Goal: Navigation & Orientation: Find specific page/section

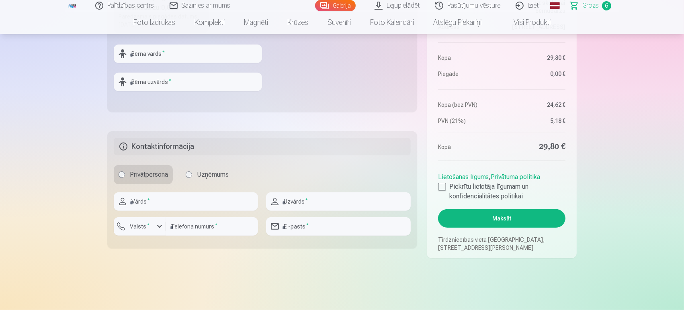
scroll to position [352, 0]
click at [194, 204] on input "text" at bounding box center [186, 201] width 144 height 18
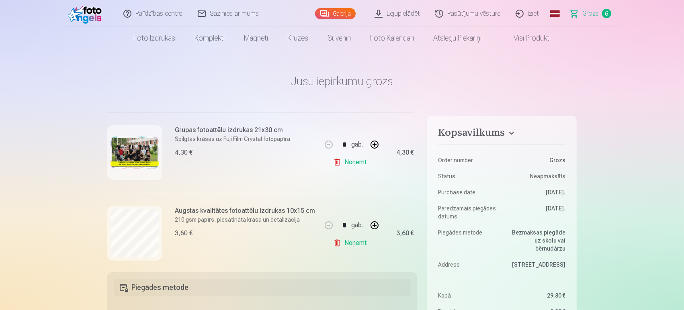
scroll to position [0, 0]
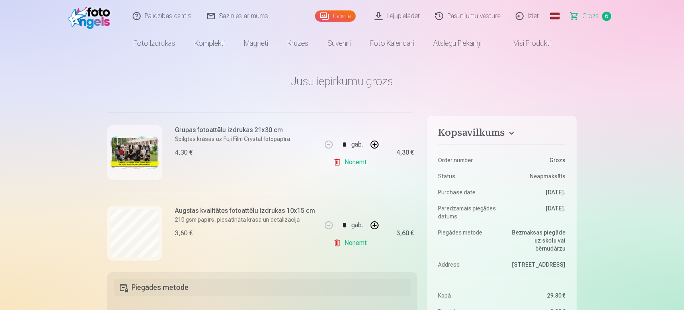
click at [603, 16] on span "6" at bounding box center [606, 16] width 9 height 9
click at [528, 40] on link "Visi produkti" at bounding box center [525, 43] width 69 height 23
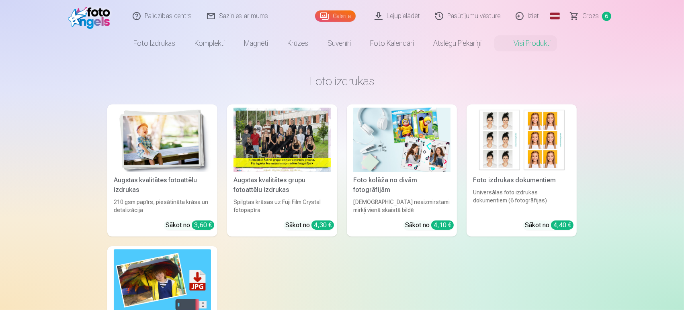
click at [344, 16] on link "Galerija" at bounding box center [335, 15] width 41 height 11
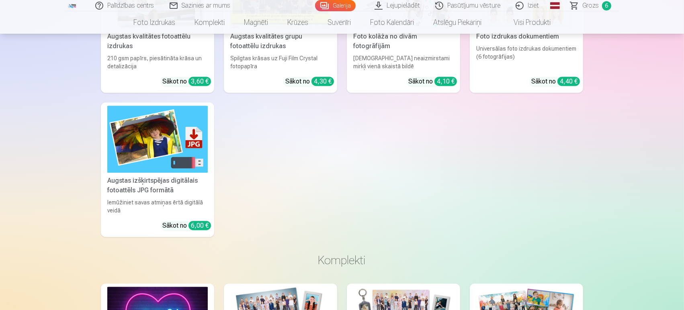
scroll to position [2381, 0]
